Goal: Task Accomplishment & Management: Complete application form

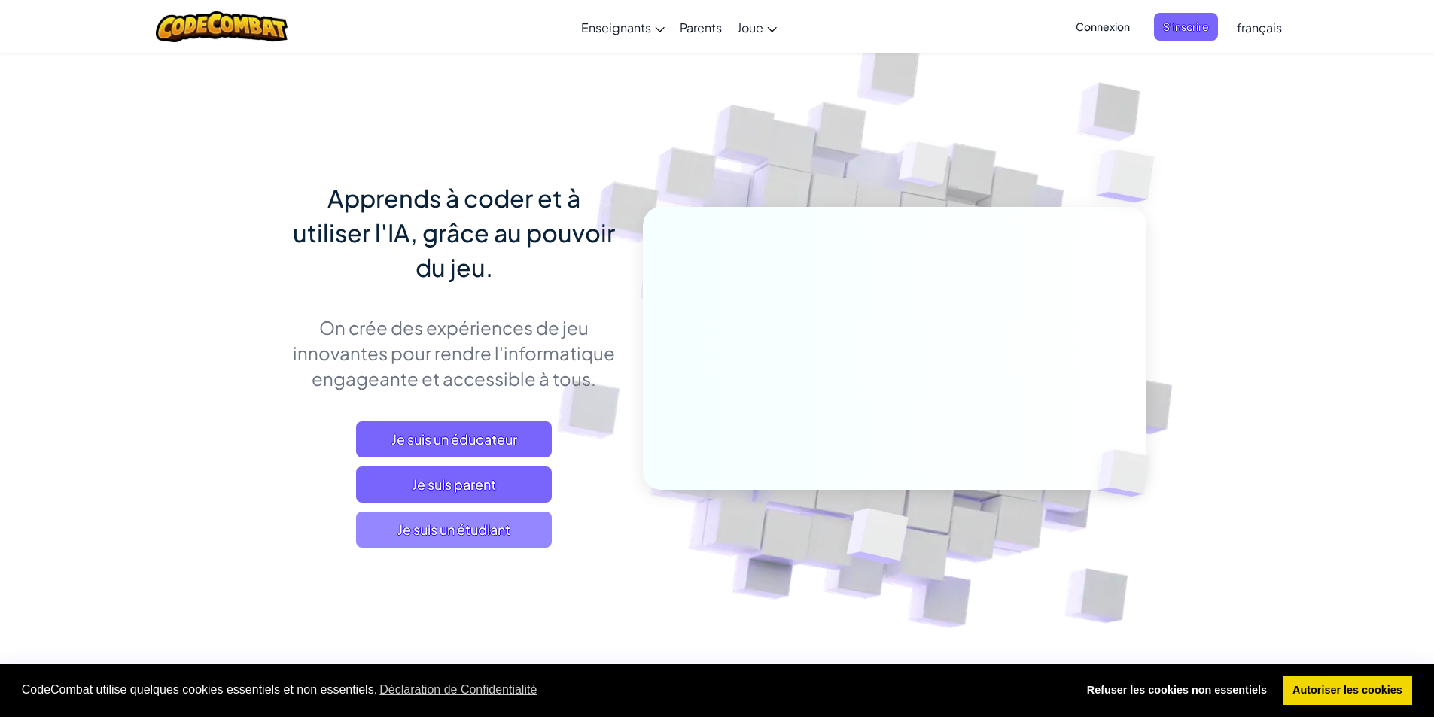
click at [506, 528] on span "Je suis un étudiant" at bounding box center [454, 530] width 196 height 36
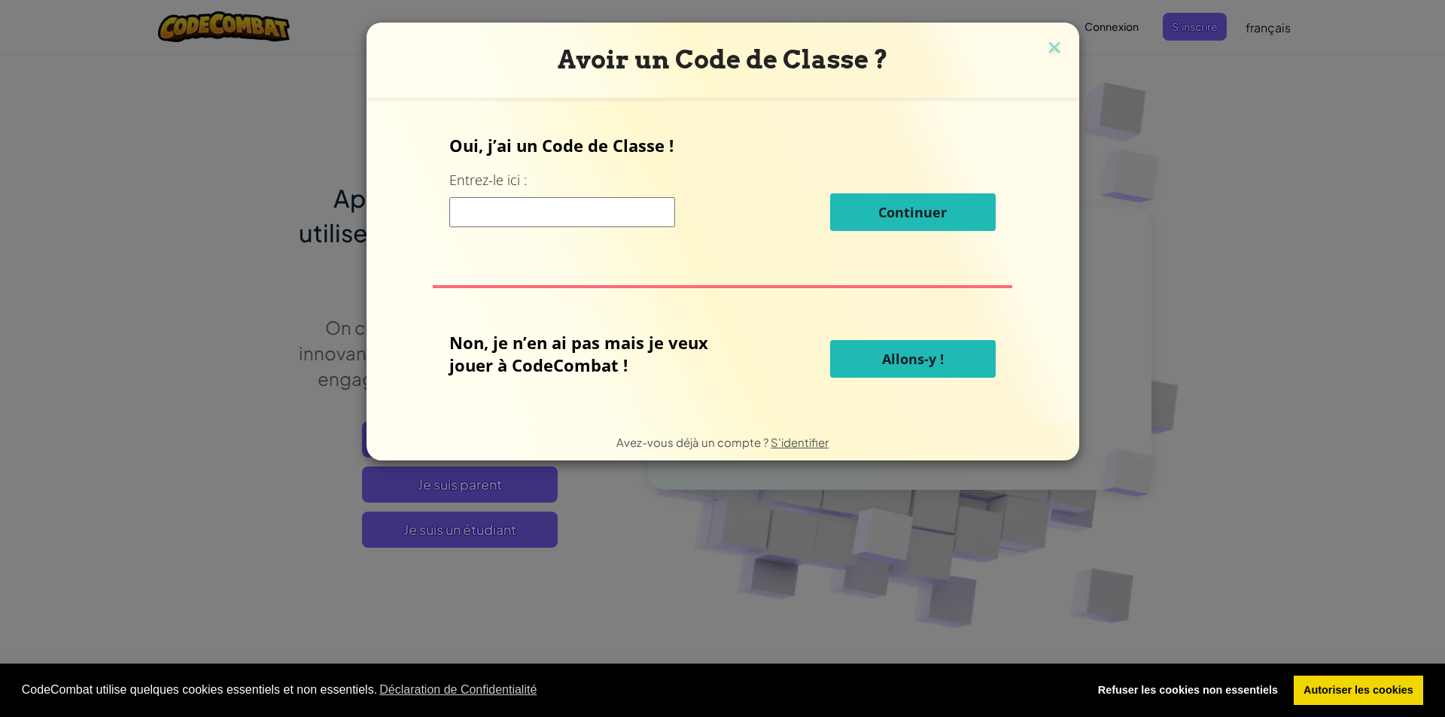
click at [584, 218] on input at bounding box center [562, 212] width 226 height 30
click at [579, 277] on div "Oui, j’ai un Code de Classe ! Entrez-le ici : Continuer Non, je n’en ai pas mai…" at bounding box center [723, 260] width 683 height 295
click at [607, 215] on input at bounding box center [562, 212] width 226 height 30
click at [1050, 41] on img at bounding box center [1055, 49] width 20 height 23
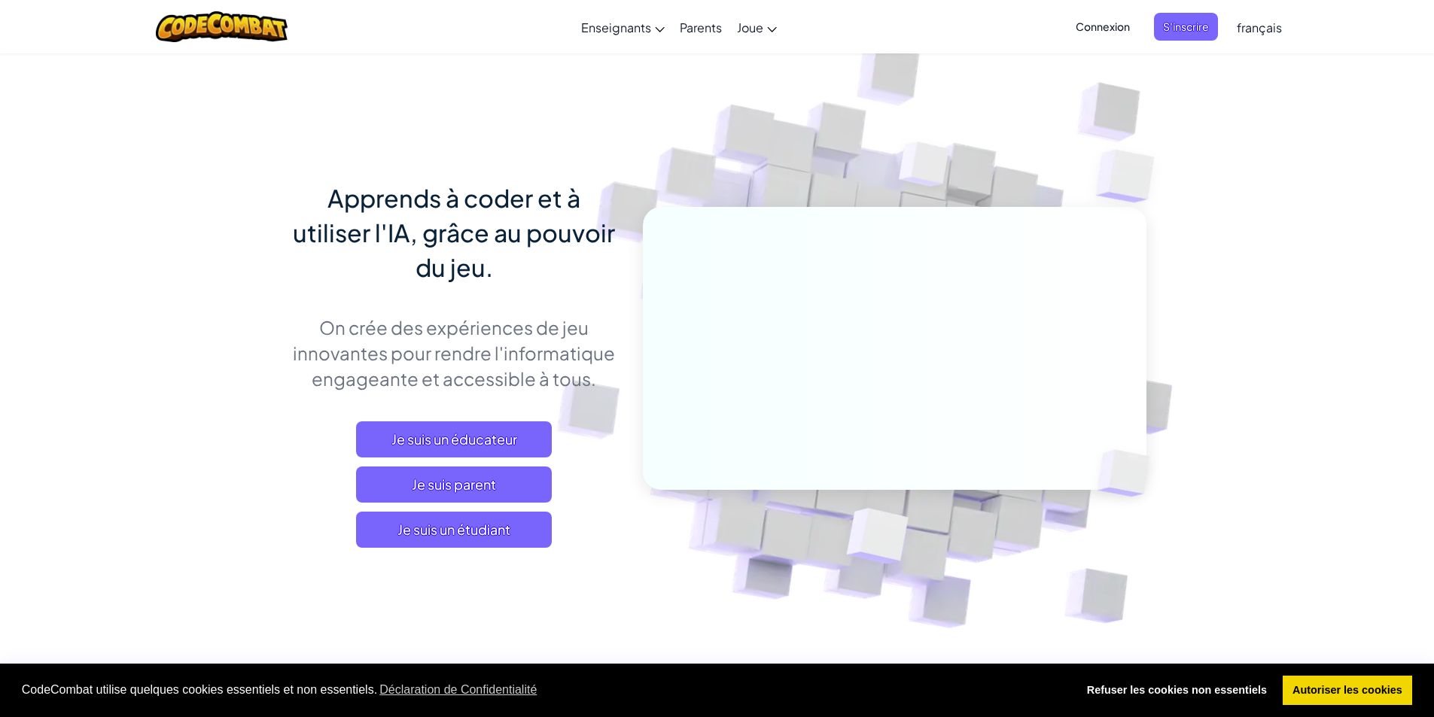
click at [1120, 28] on span "Connexion" at bounding box center [1102, 27] width 72 height 28
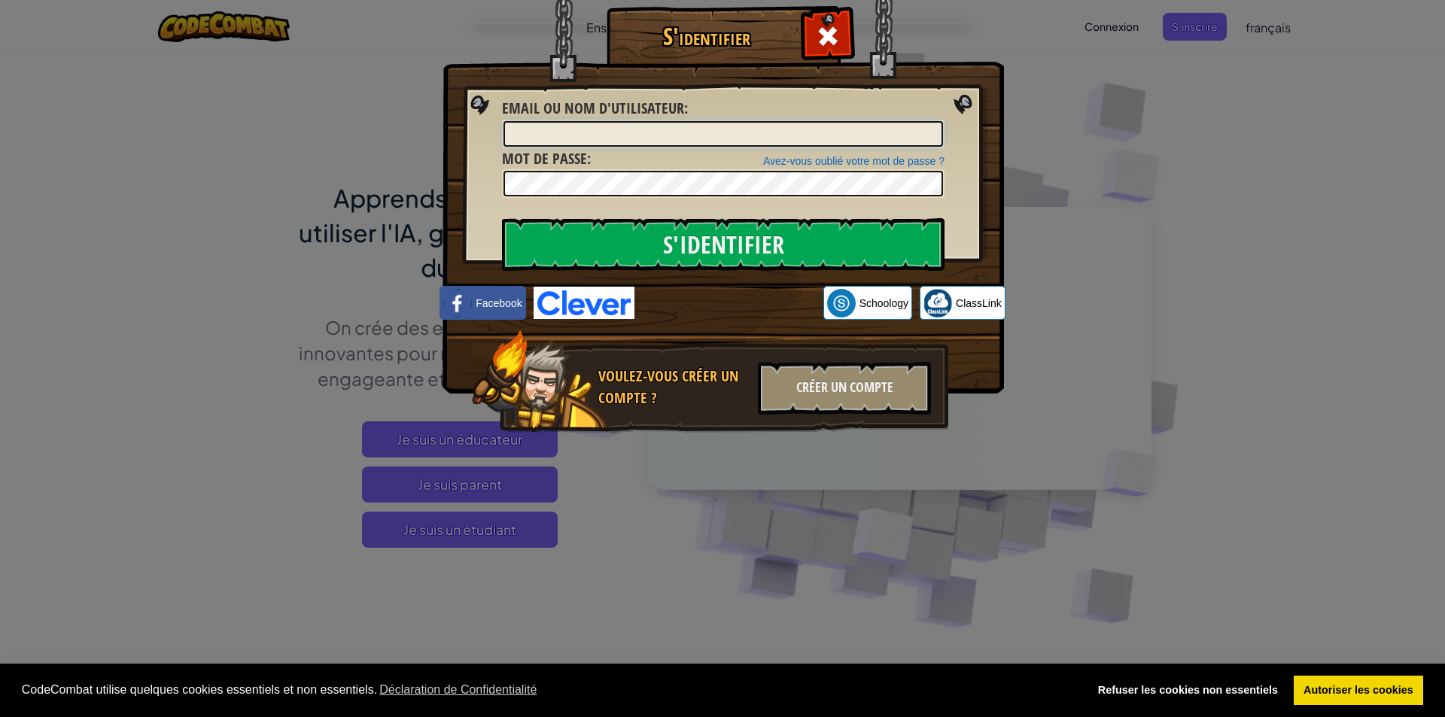
click at [676, 127] on input "Email ou nom d'utilisateur :" at bounding box center [723, 134] width 440 height 26
click at [502, 218] on input "S'identifier" at bounding box center [723, 244] width 443 height 53
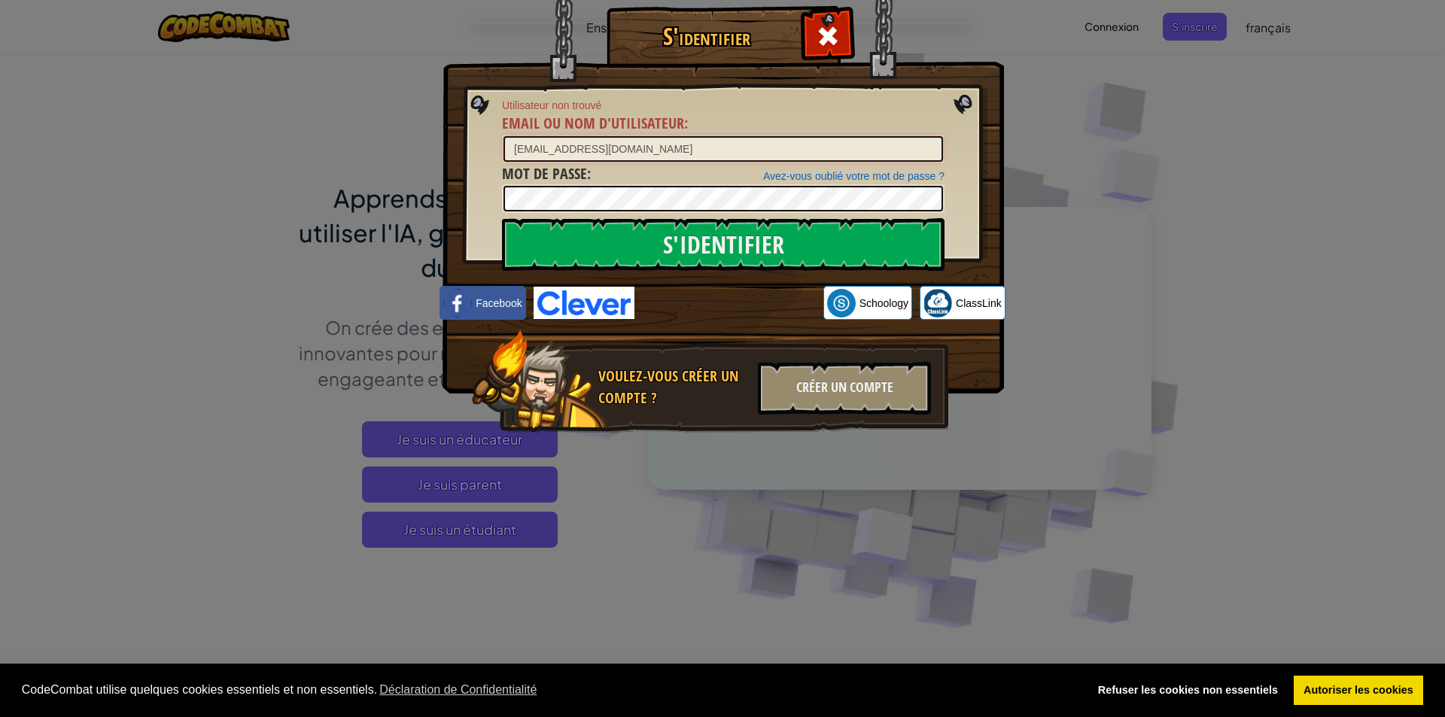
drag, startPoint x: 667, startPoint y: 158, endPoint x: 336, endPoint y: 187, distance: 331.6
click at [345, 187] on div "S'identifier Utilisateur non trouvé Email ou nom d'utilisateur : [EMAIL_ADDRESS…" at bounding box center [722, 358] width 1445 height 717
type input "[PERSON_NAME][EMAIL_ADDRESS][DOMAIN_NAME]"
click at [502, 218] on input "S'identifier" at bounding box center [723, 244] width 443 height 53
